Goal: Transaction & Acquisition: Register for event/course

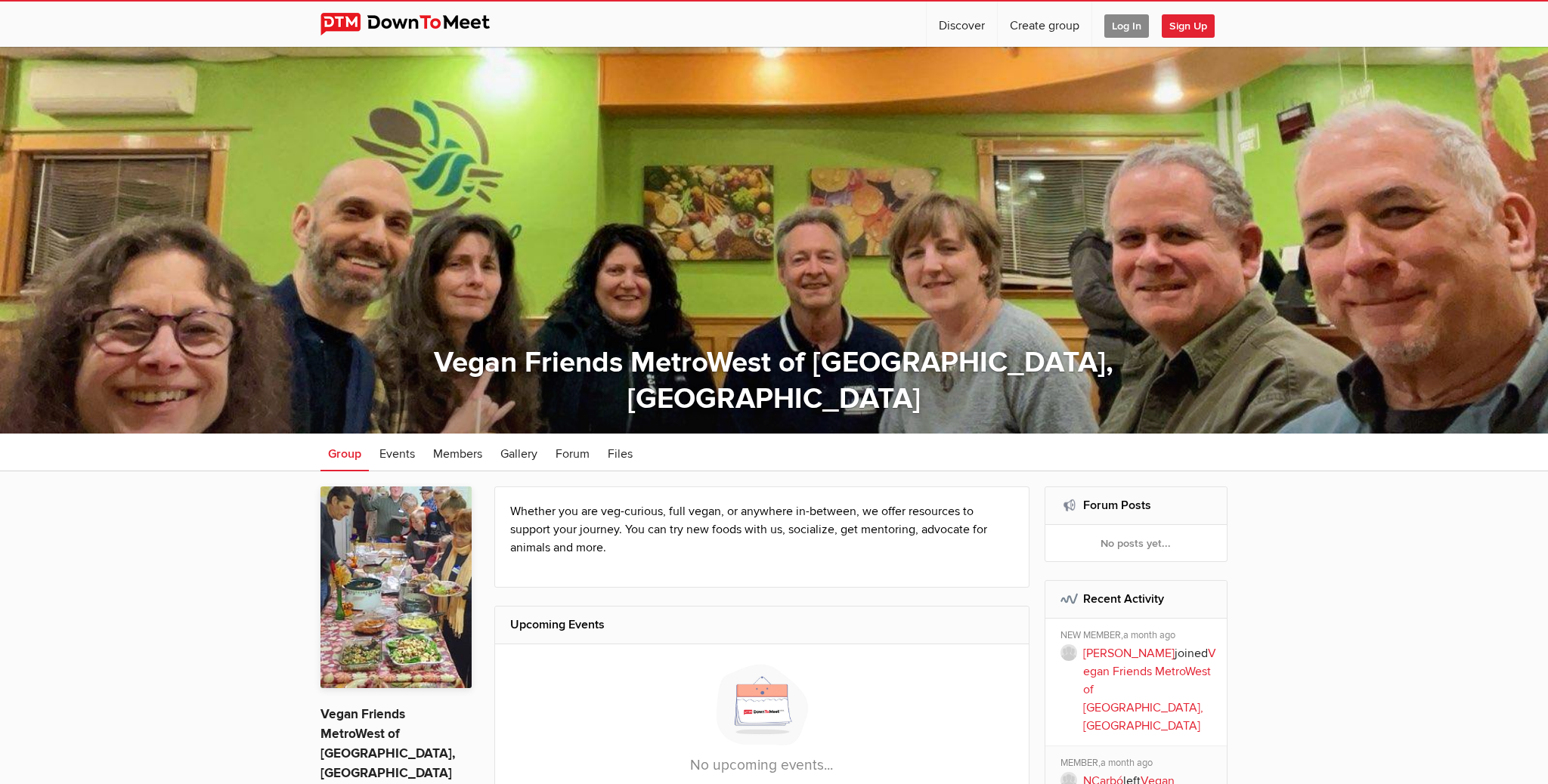
click at [1131, 26] on span "Log In" at bounding box center [1126, 25] width 45 height 23
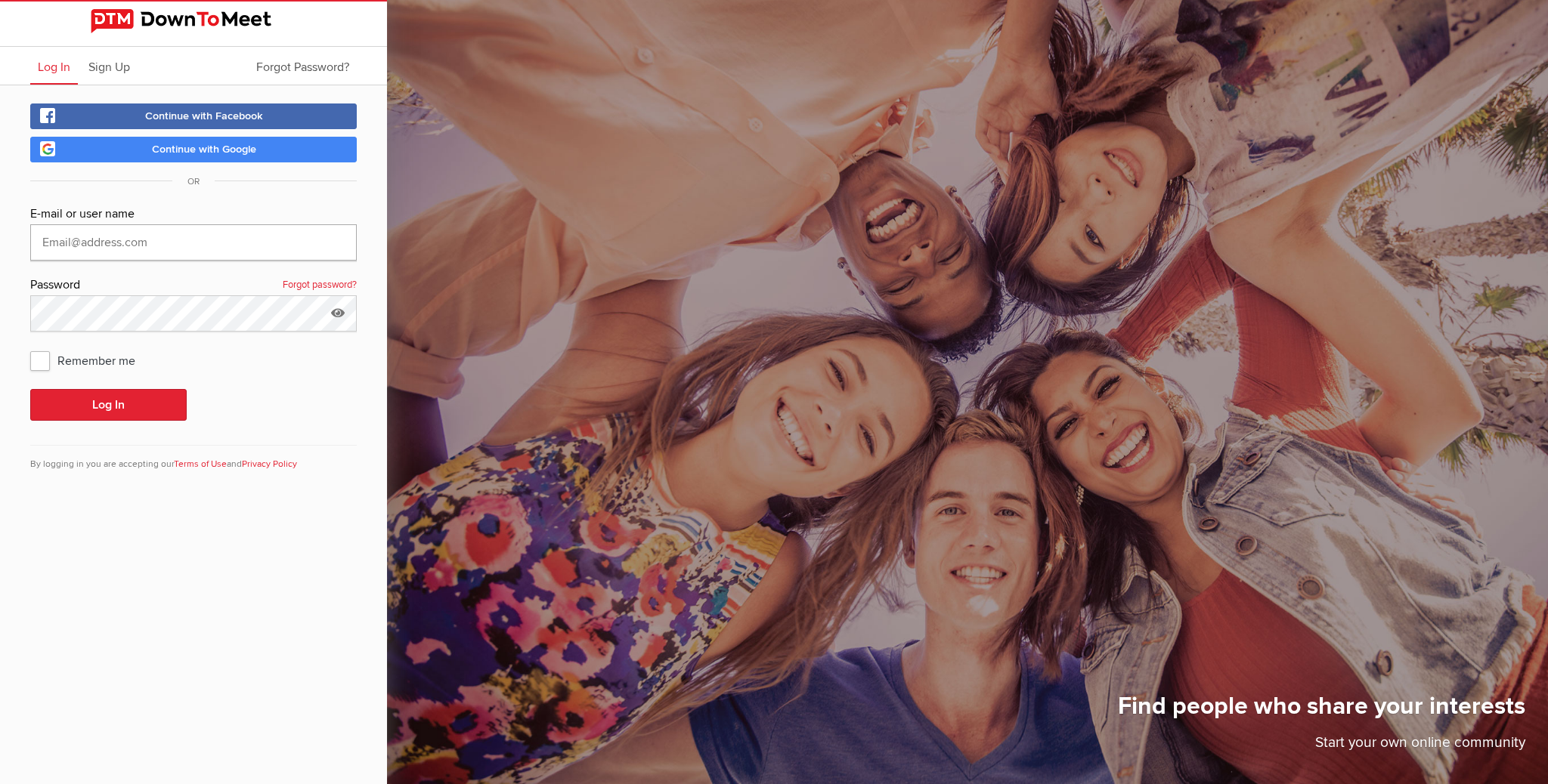
type input "[EMAIL_ADDRESS][DOMAIN_NAME]"
click at [108, 405] on button "Log In" at bounding box center [108, 405] width 157 height 32
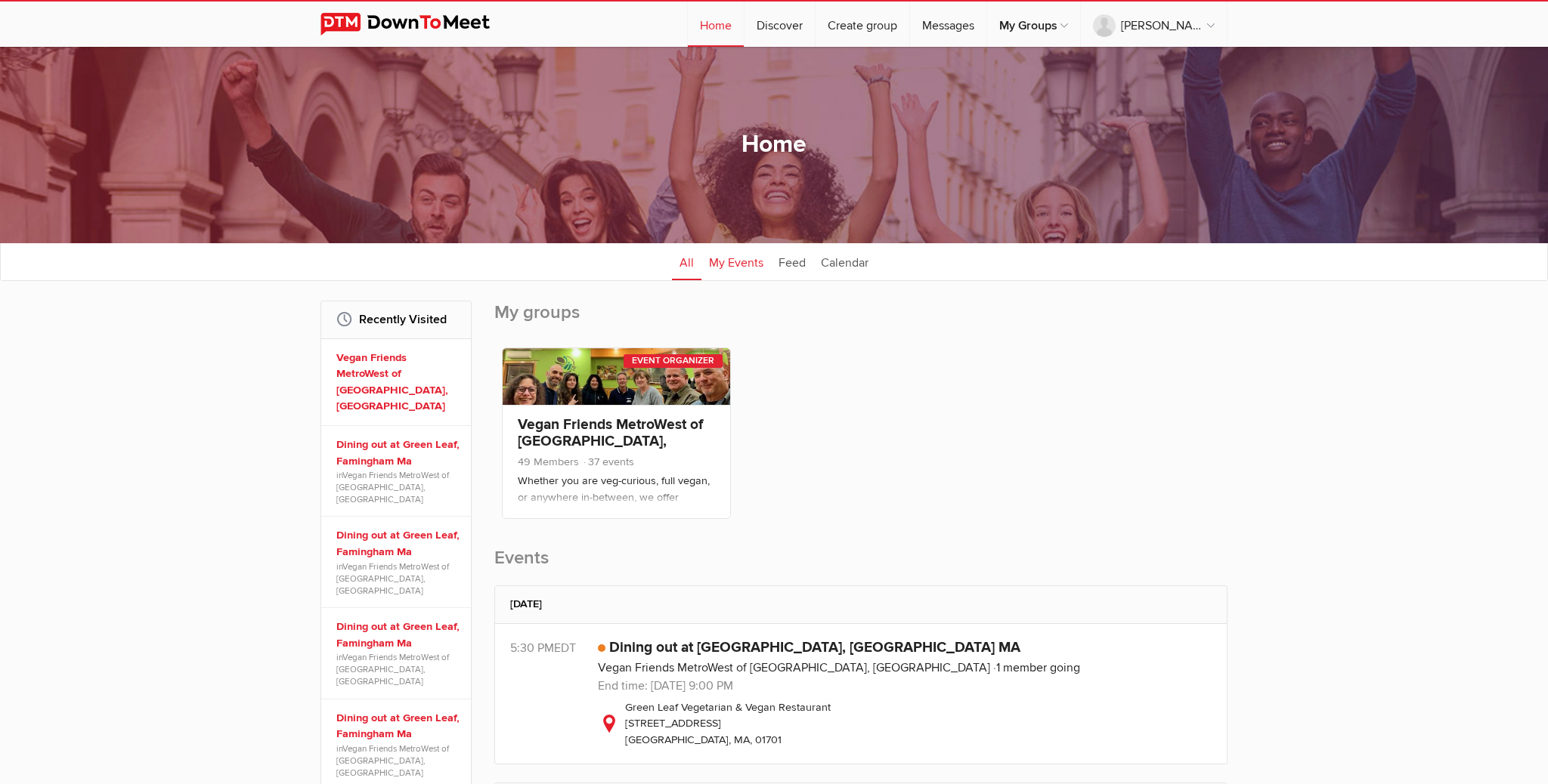
click at [730, 262] on link "My Events" at bounding box center [737, 261] width 70 height 38
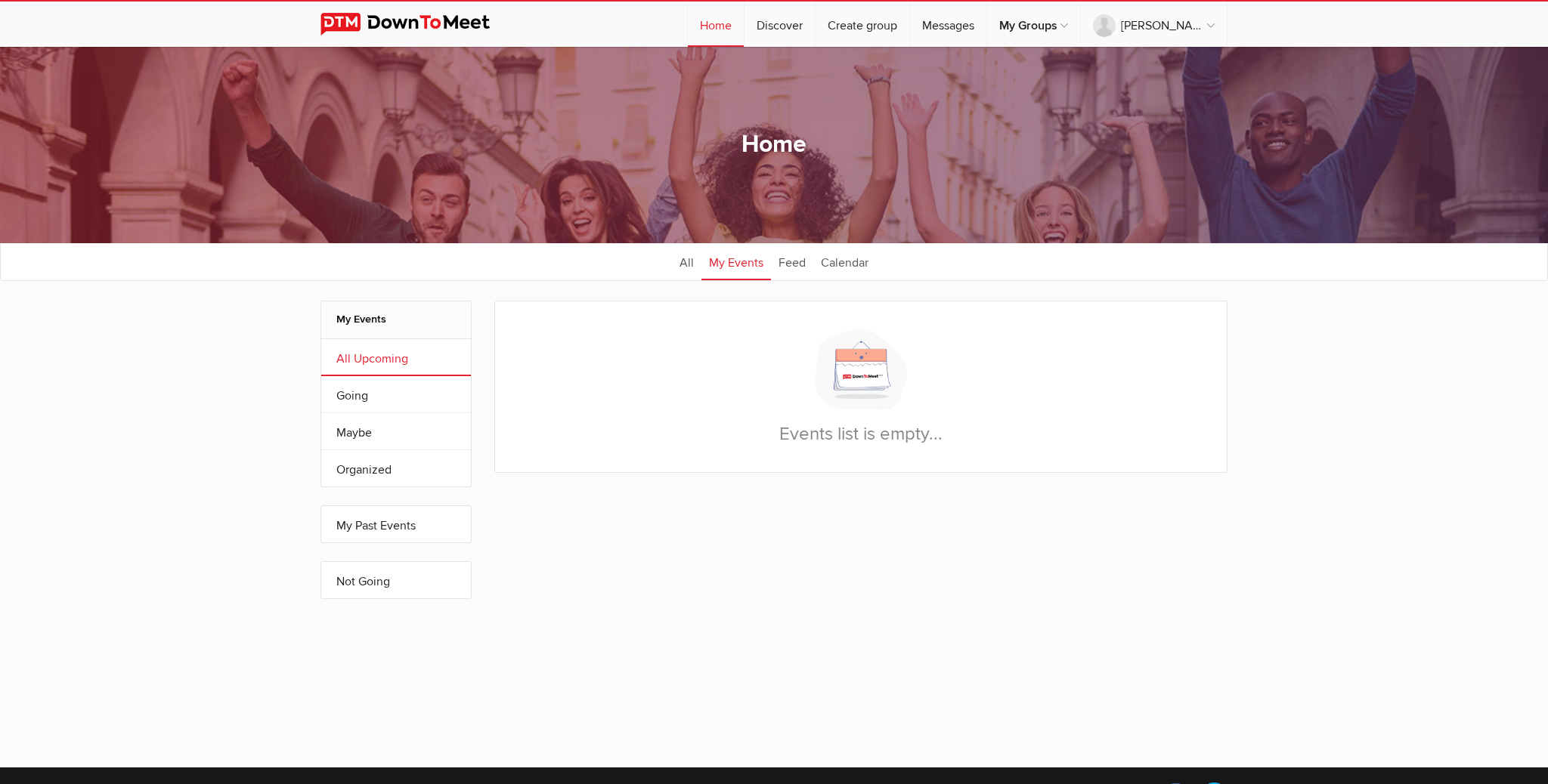
click at [384, 359] on link "All Upcoming" at bounding box center [396, 357] width 150 height 36
click at [688, 266] on link "All" at bounding box center [687, 261] width 30 height 38
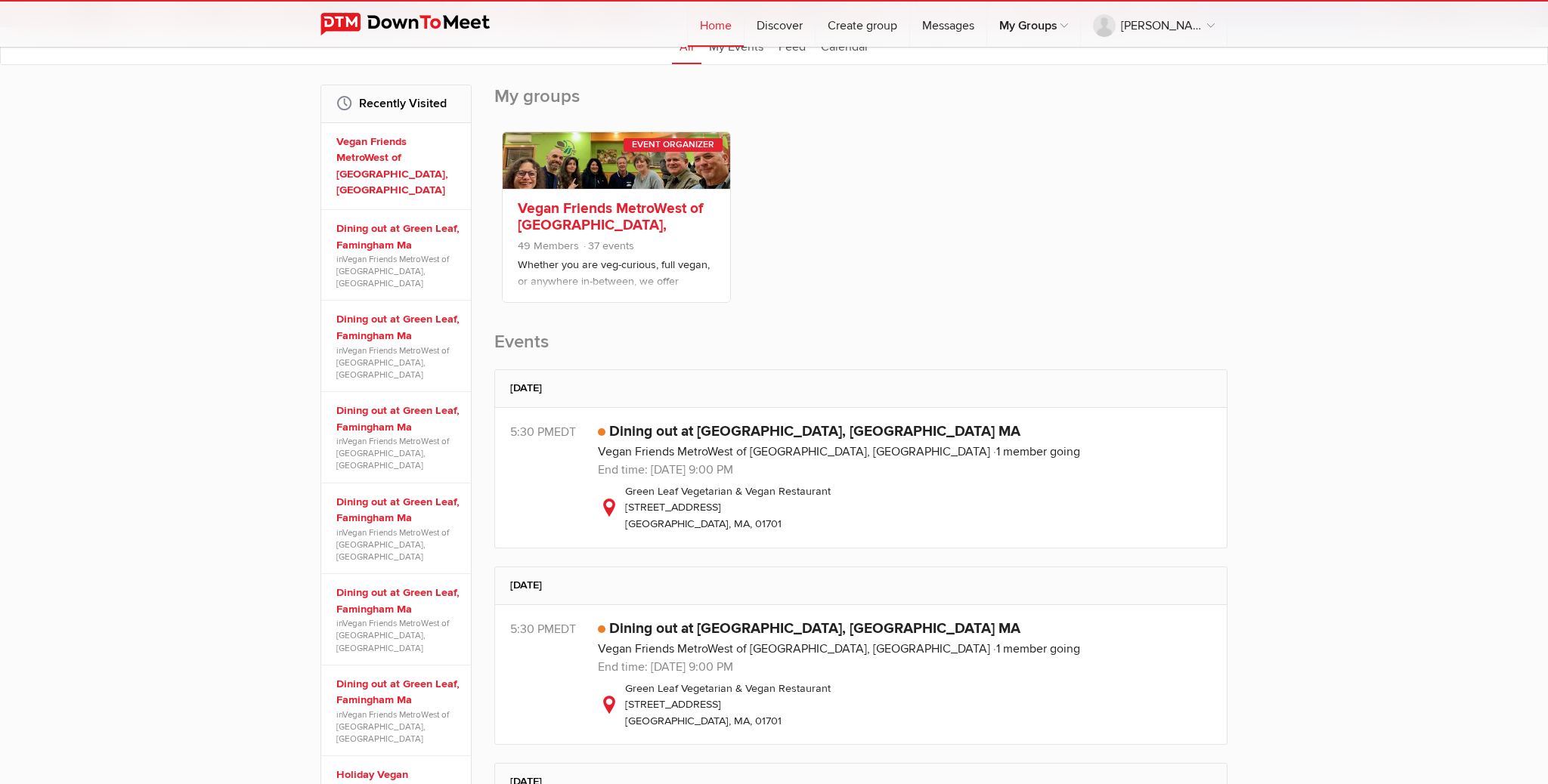
scroll to position [226, 0]
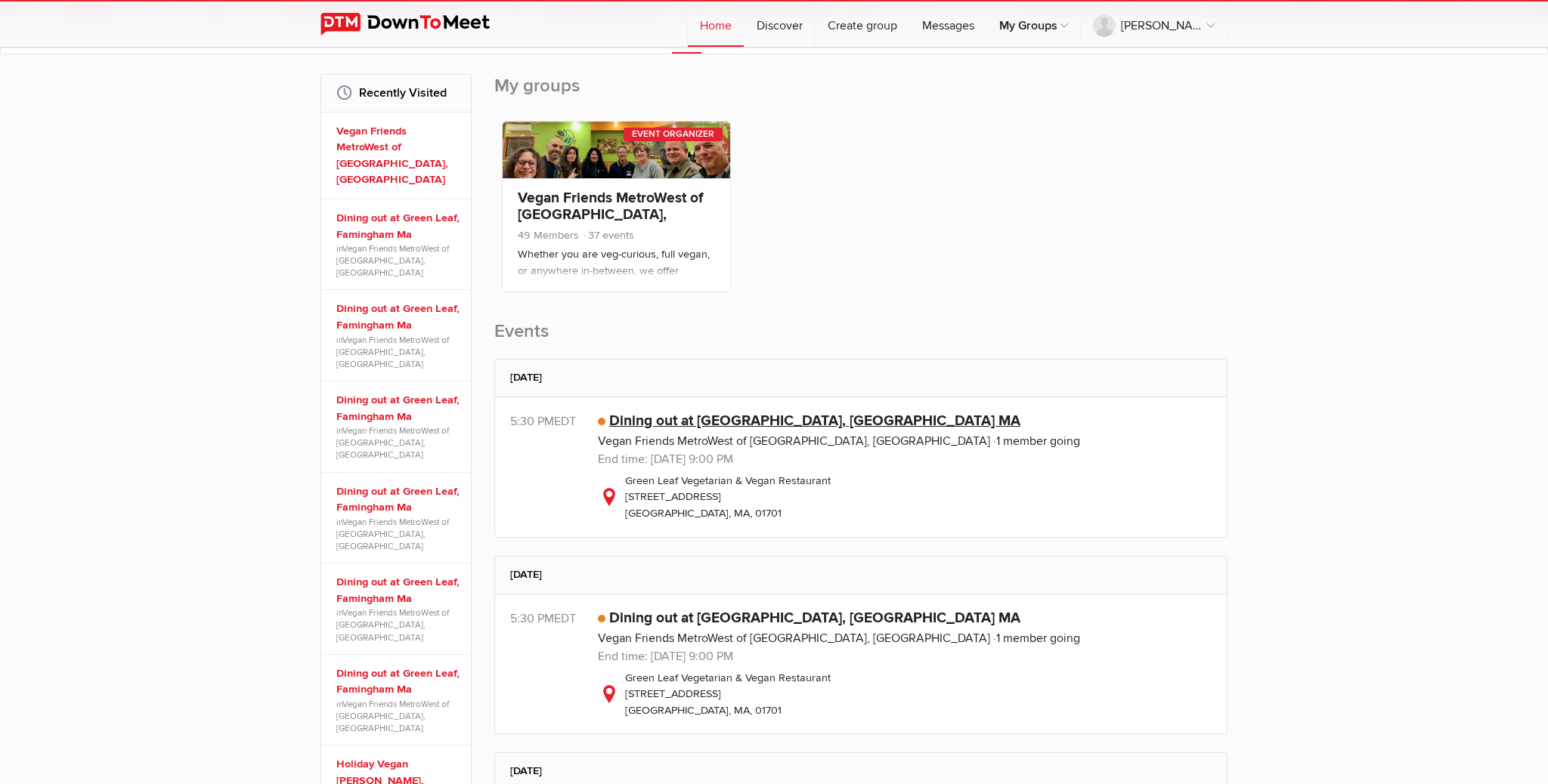
click at [667, 421] on link "Dining out at [GEOGRAPHIC_DATA], [GEOGRAPHIC_DATA] MA" at bounding box center [814, 421] width 411 height 18
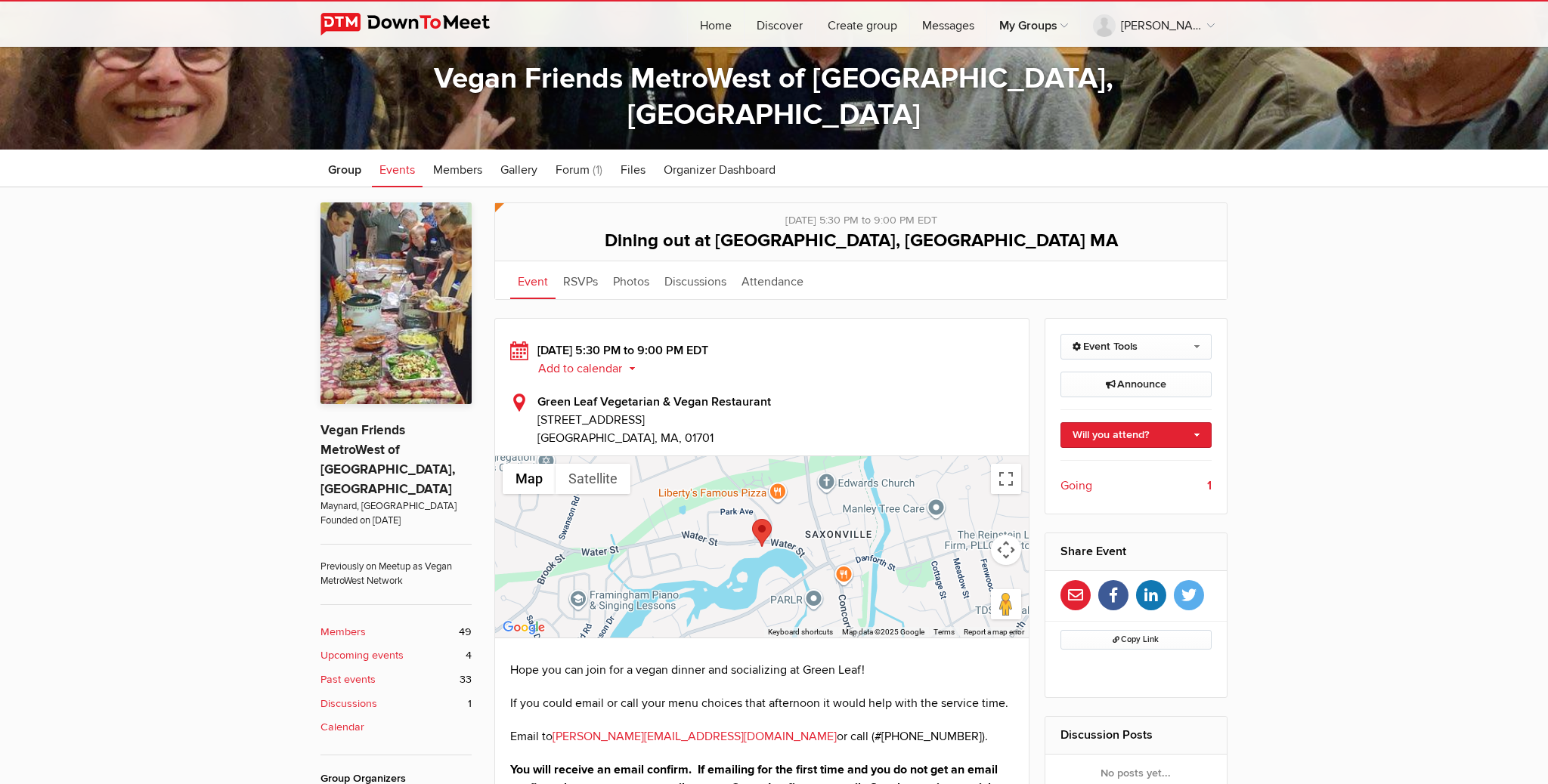
scroll to position [288, 0]
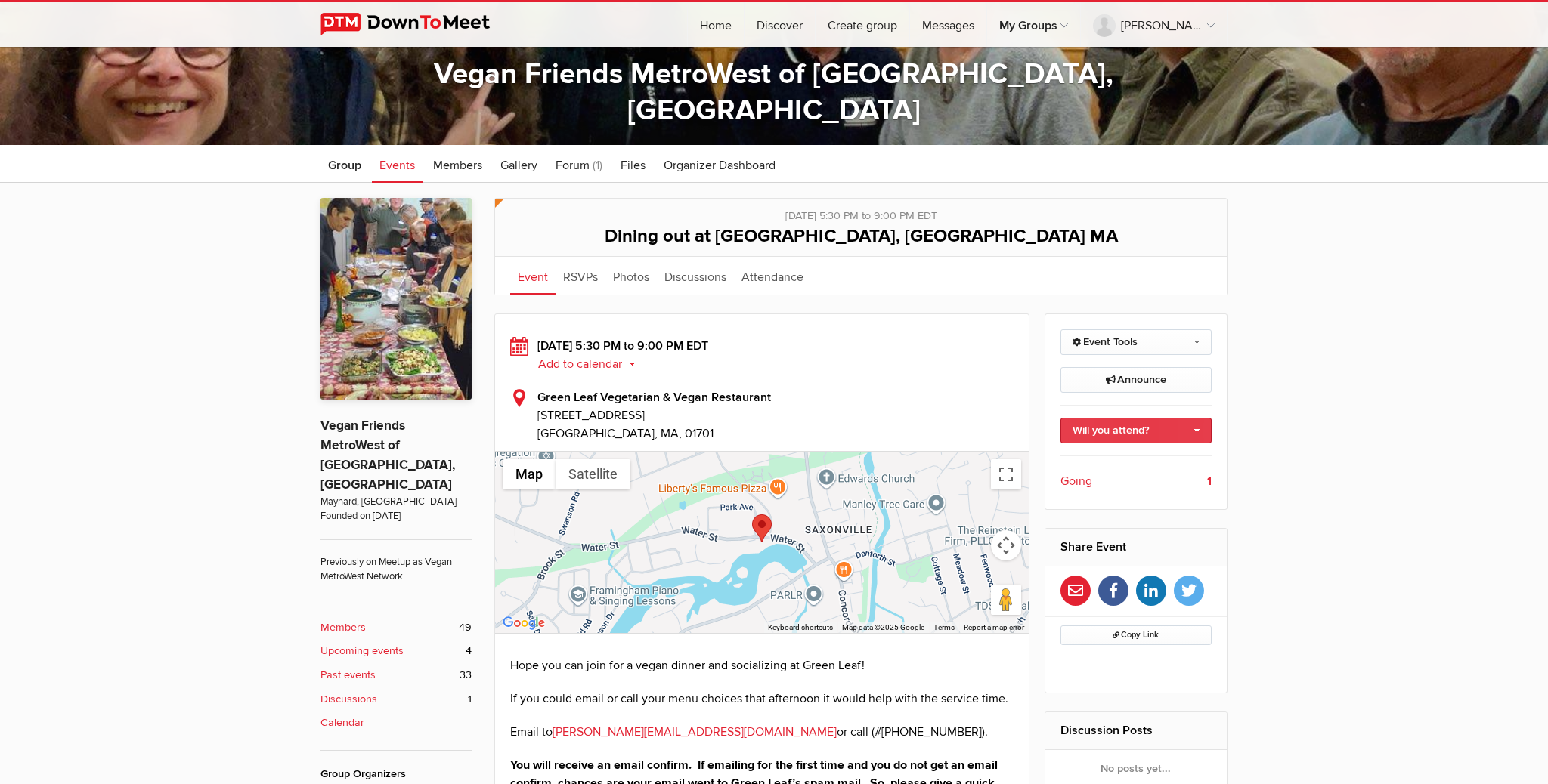
click at [1113, 429] on link "Will you attend?" at bounding box center [1136, 431] width 152 height 26
click at [1108, 460] on link "I'm going" at bounding box center [1136, 463] width 151 height 23
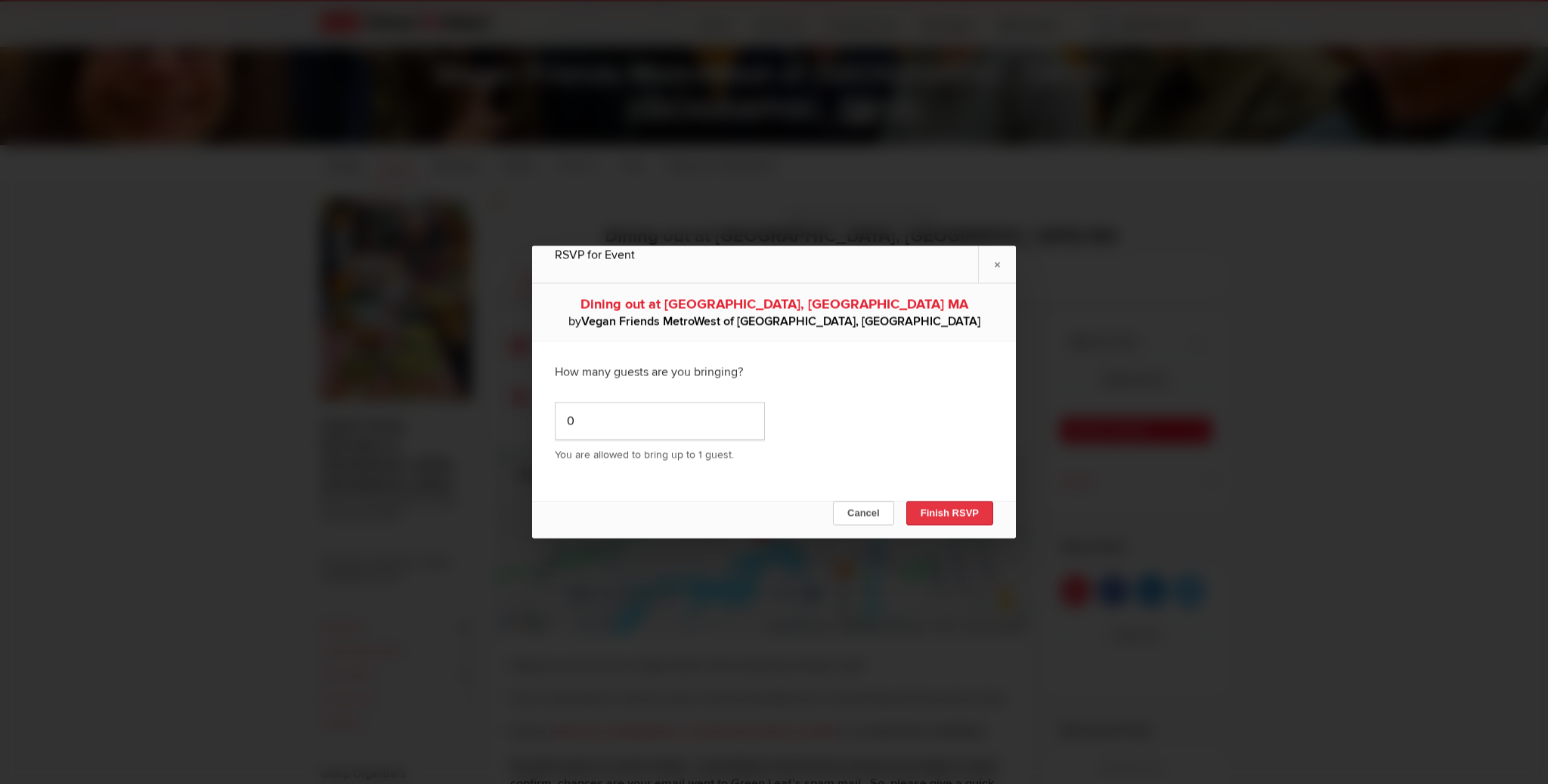
click at [930, 511] on button "Finish RSVP" at bounding box center [949, 514] width 87 height 24
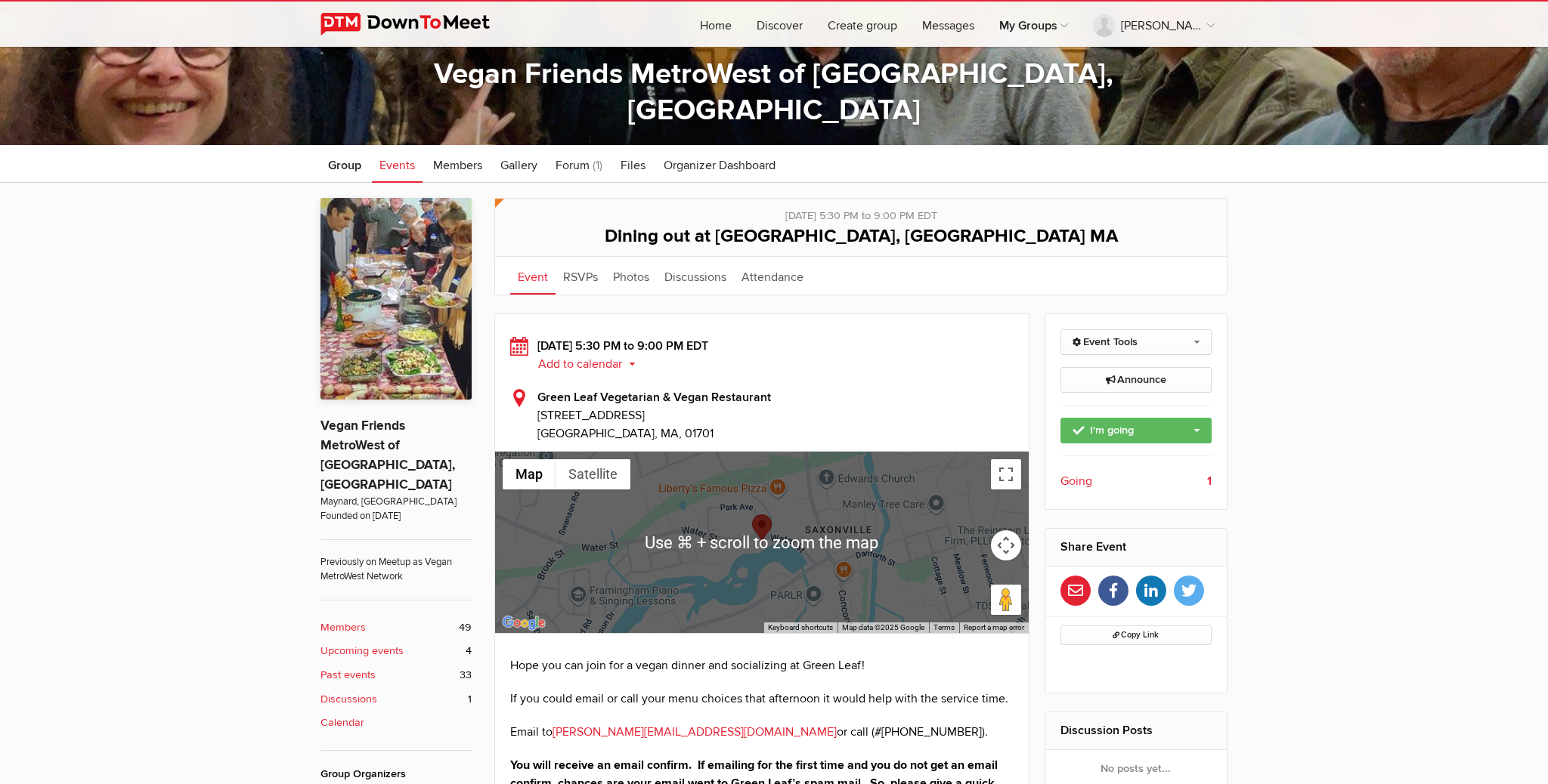
scroll to position [287, 0]
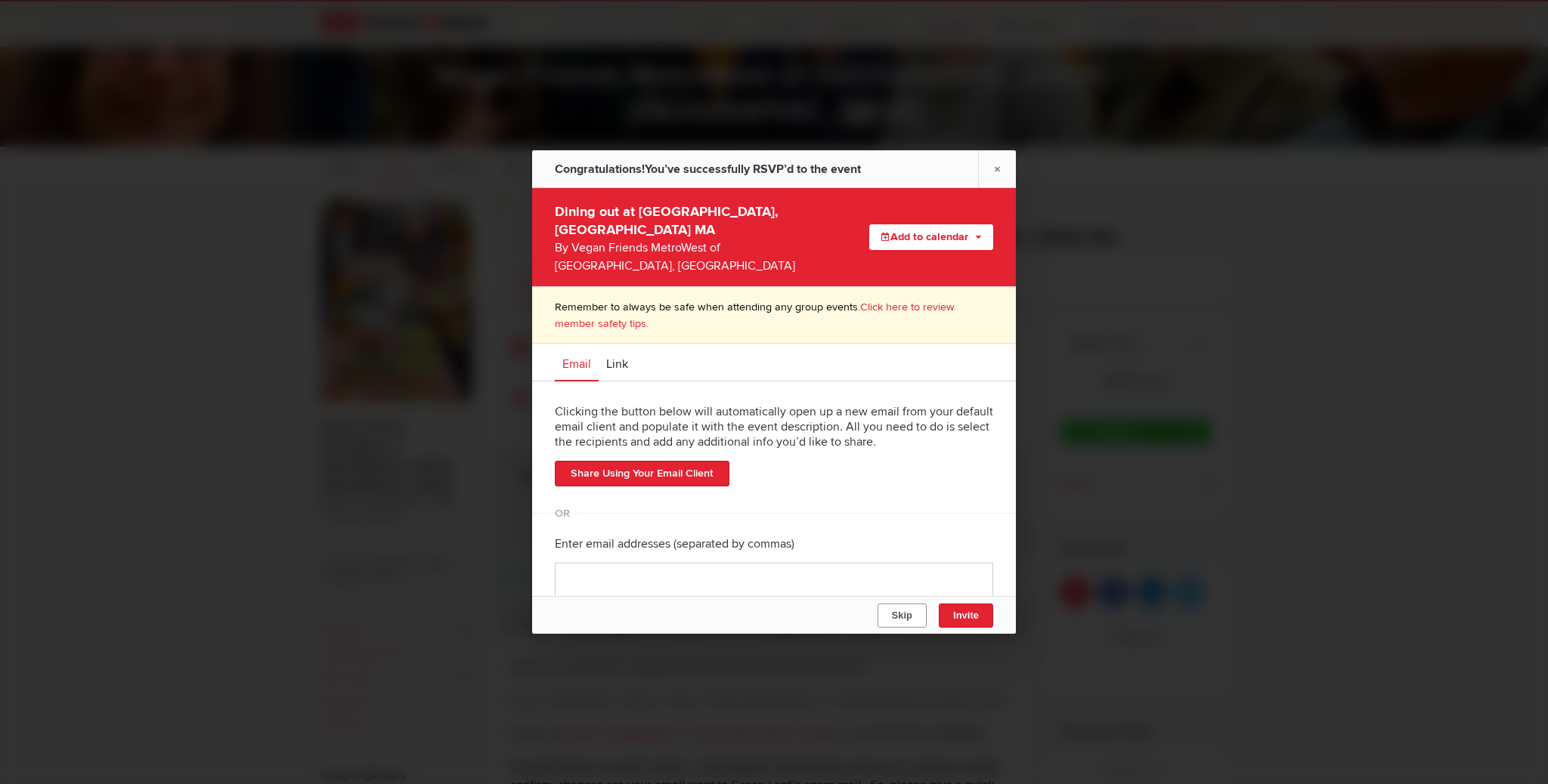
click at [896, 612] on span "Skip" at bounding box center [901, 614] width 20 height 11
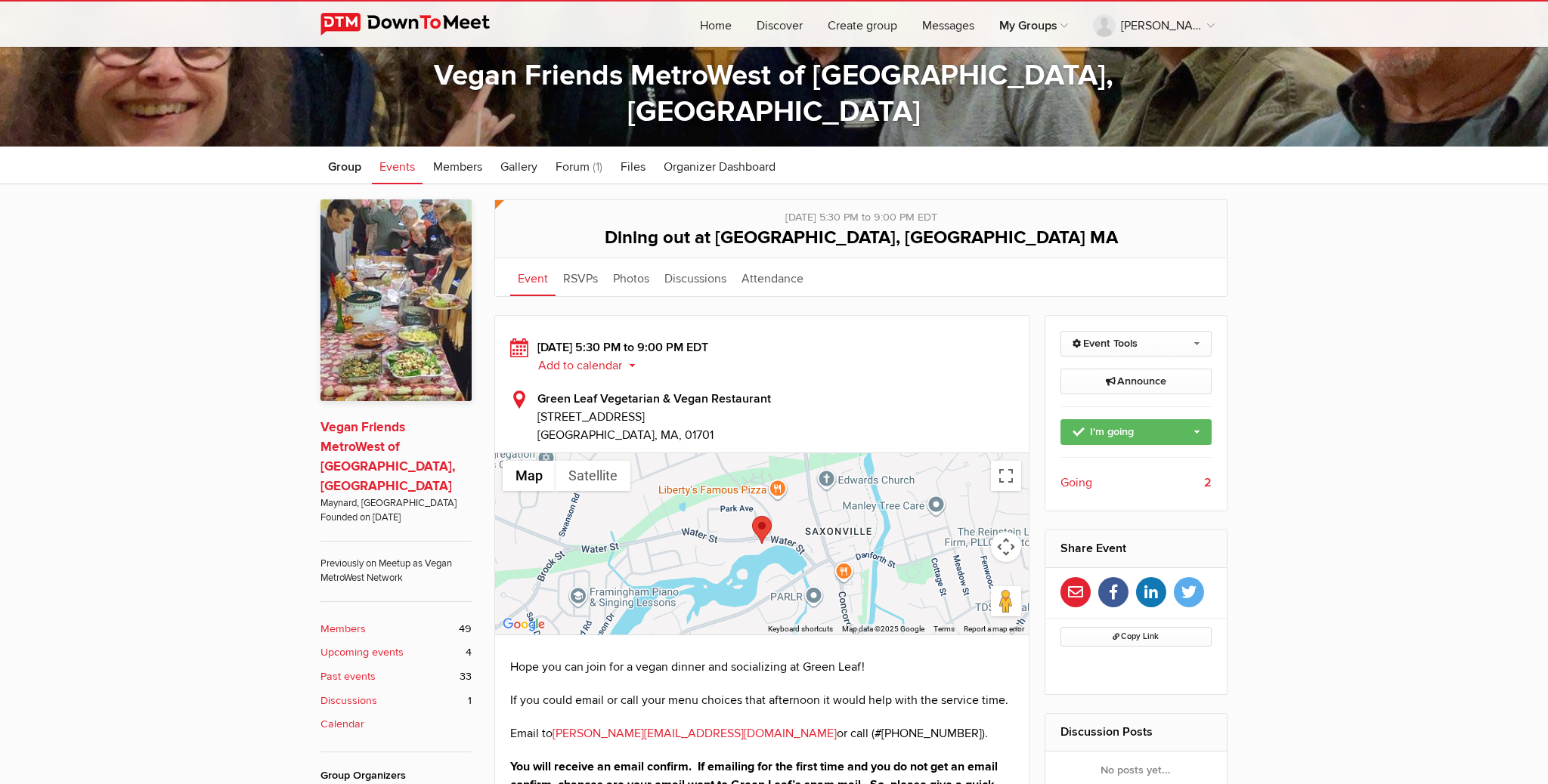
click at [393, 430] on link "Vegan Friends MetroWest of [GEOGRAPHIC_DATA], [GEOGRAPHIC_DATA]" at bounding box center [387, 456] width 135 height 75
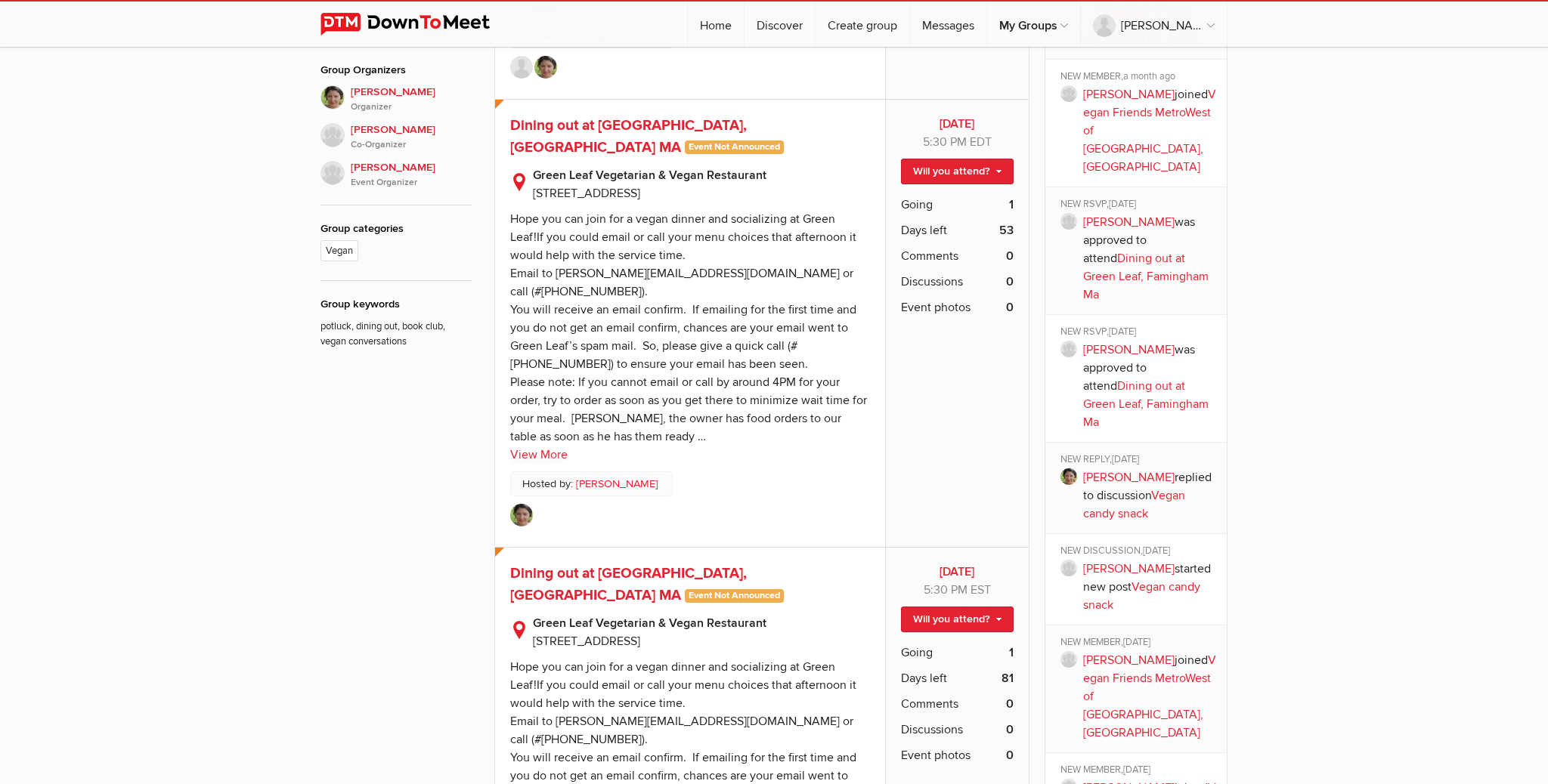
scroll to position [993, 0]
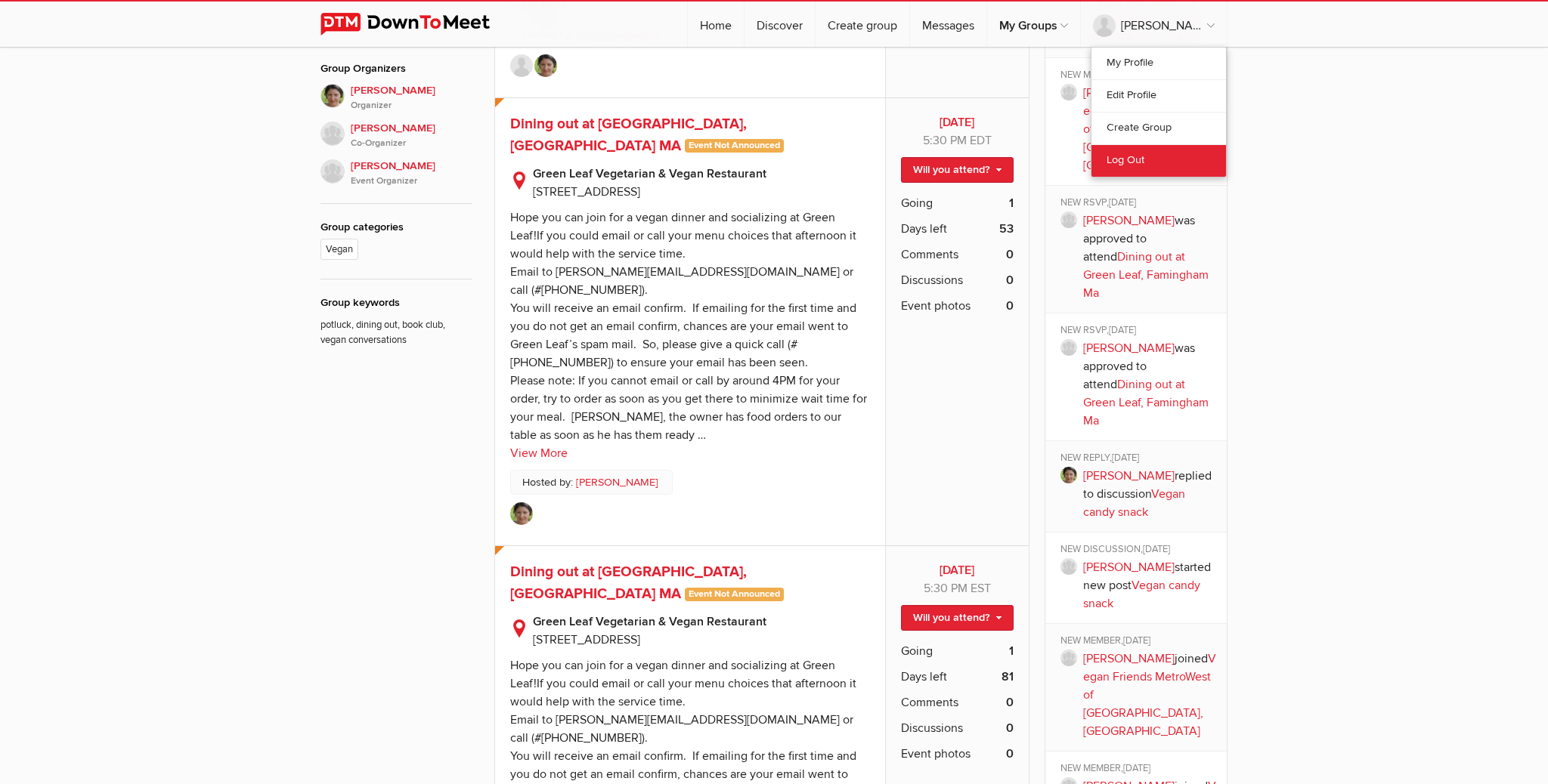
click at [1116, 165] on link "Log Out" at bounding box center [1158, 161] width 135 height 33
